Goal: Navigation & Orientation: Find specific page/section

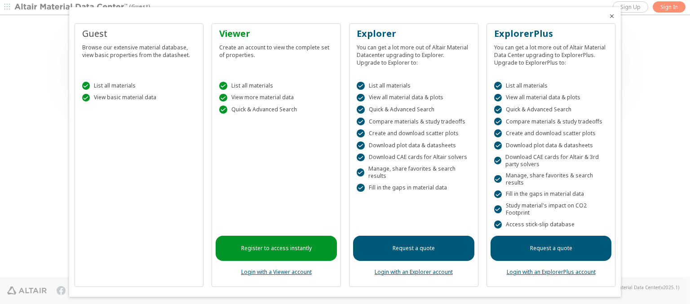
click at [608, 16] on icon "Close" at bounding box center [611, 16] width 7 height 7
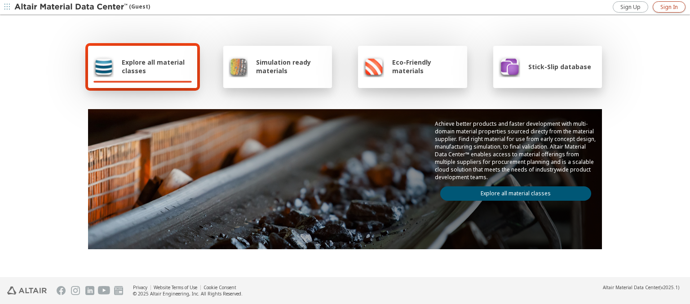
click at [669, 7] on span "Sign In" at bounding box center [669, 7] width 18 height 7
click at [71, 7] on img at bounding box center [71, 7] width 114 height 9
click at [153, 66] on span "Explore all material classes" at bounding box center [157, 66] width 70 height 17
click at [512, 191] on link "Explore all material classes" at bounding box center [515, 193] width 151 height 14
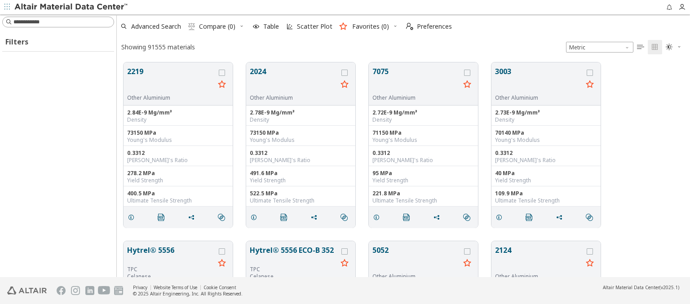
scroll to position [215, 566]
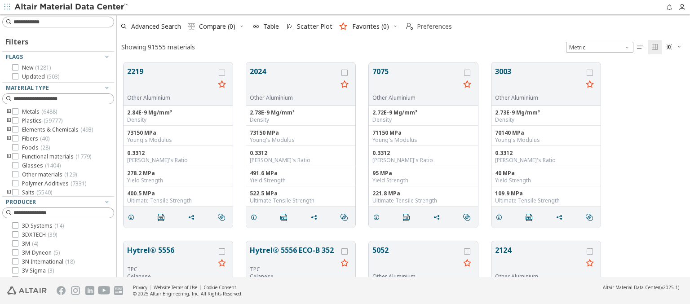
click at [426, 26] on span "Preferences" at bounding box center [434, 26] width 35 height 6
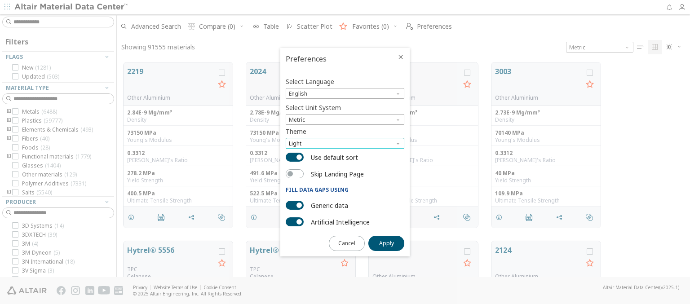
click at [345, 143] on span "Light" at bounding box center [345, 143] width 119 height 11
click at [302, 165] on span "Light Blue" at bounding box center [302, 165] width 25 height 7
click at [386, 242] on span "Apply" at bounding box center [386, 243] width 15 height 7
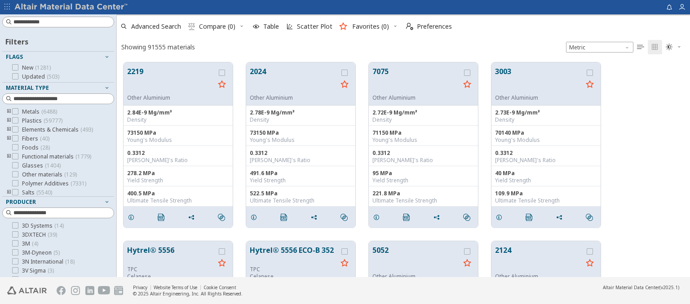
click at [71, 7] on img at bounding box center [71, 7] width 114 height 9
